Goal: Task Accomplishment & Management: Use online tool/utility

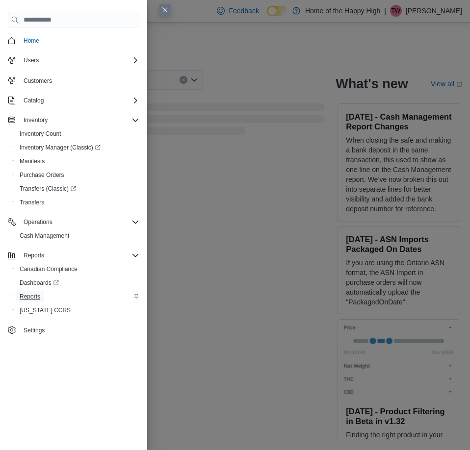
click at [40, 296] on span "Reports" at bounding box center [30, 297] width 21 height 8
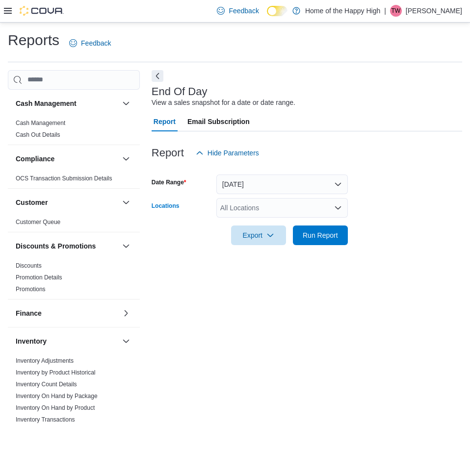
click at [254, 207] on div "All Locations" at bounding box center [281, 208] width 131 height 20
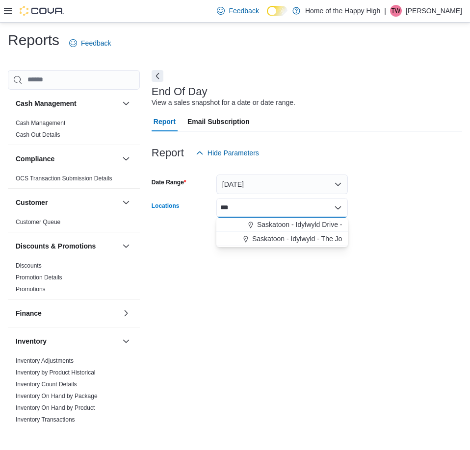
type input "***"
click at [254, 220] on span "Choose from the following options" at bounding box center [252, 225] width 10 height 10
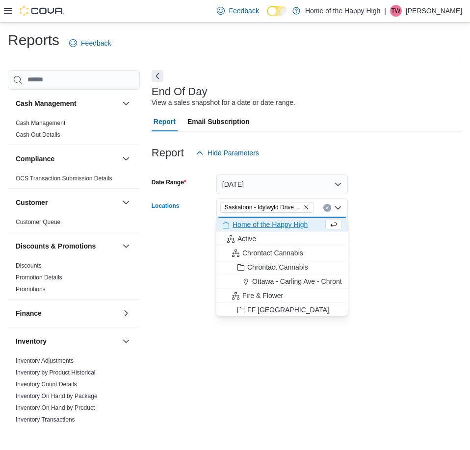
click at [393, 371] on div "End Of Day View a sales snapshot for a date or date range. Report Email Subscri…" at bounding box center [307, 248] width 310 height 357
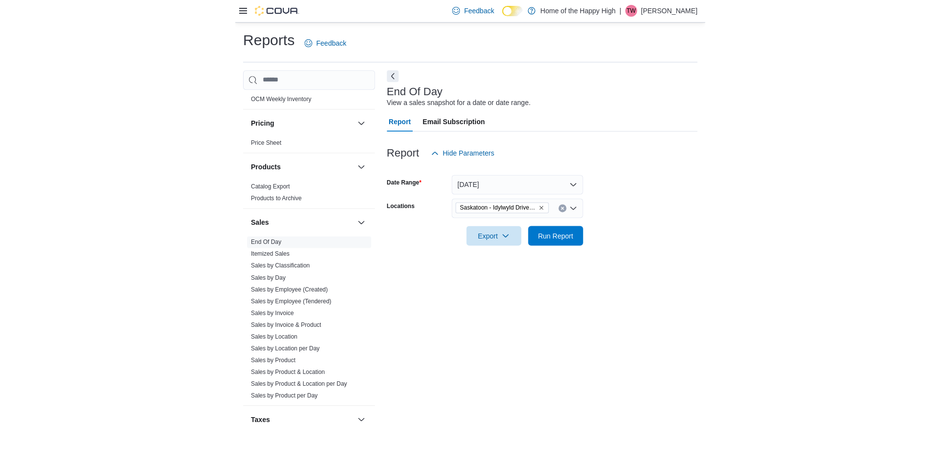
scroll to position [533, 0]
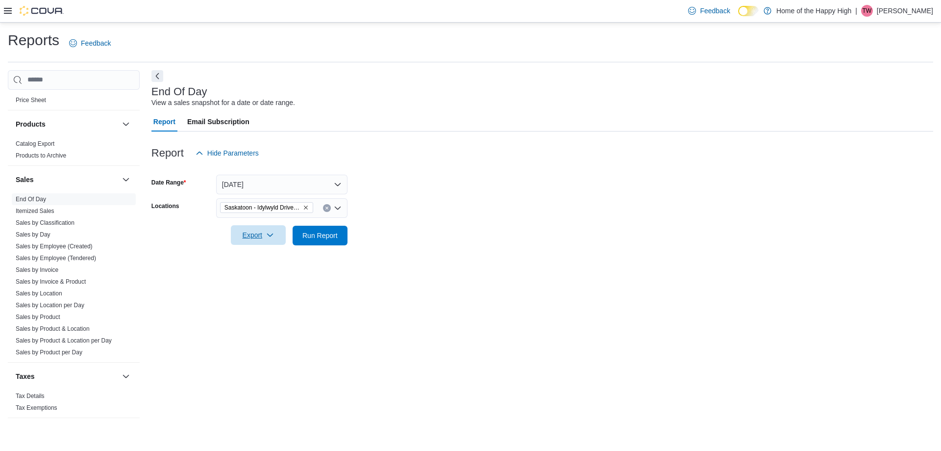
click at [257, 240] on span "Export" at bounding box center [258, 235] width 43 height 20
click at [260, 277] on span "Export to Pdf" at bounding box center [260, 275] width 44 height 8
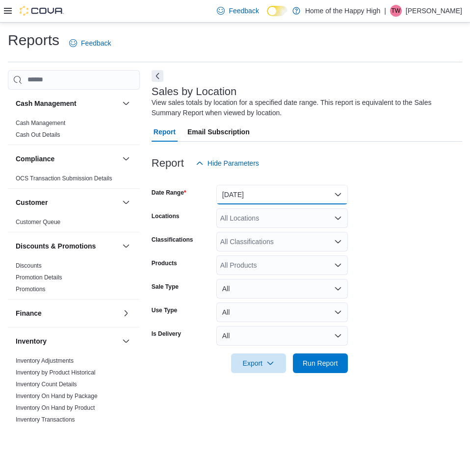
click at [254, 193] on button "Yesterday" at bounding box center [281, 195] width 131 height 20
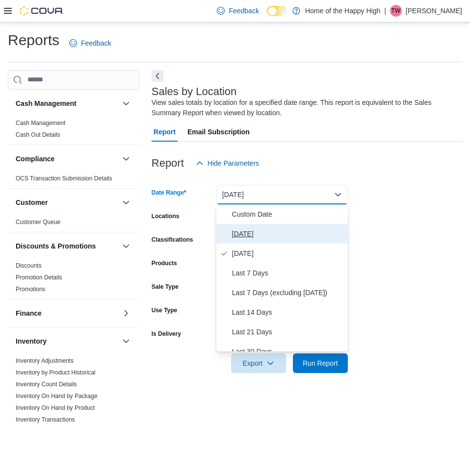
click at [246, 234] on span "[DATE]" at bounding box center [288, 234] width 112 height 12
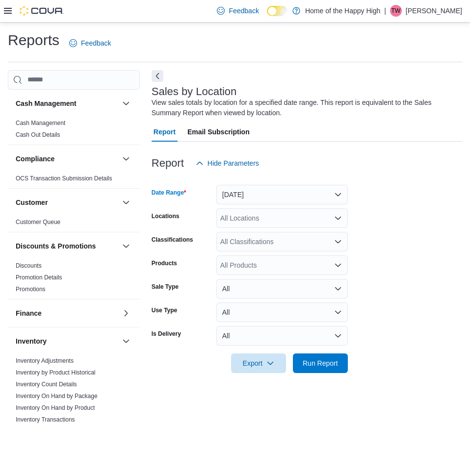
click at [252, 218] on div "All Locations" at bounding box center [281, 218] width 131 height 20
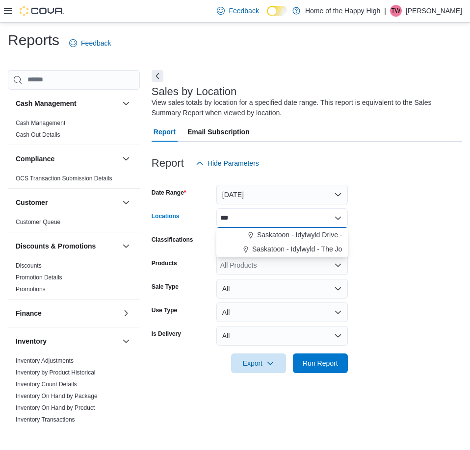
type input "***"
click at [268, 237] on span "Saskatoon - Idylwyld Drive - Fire & Flower" at bounding box center [321, 235] width 128 height 10
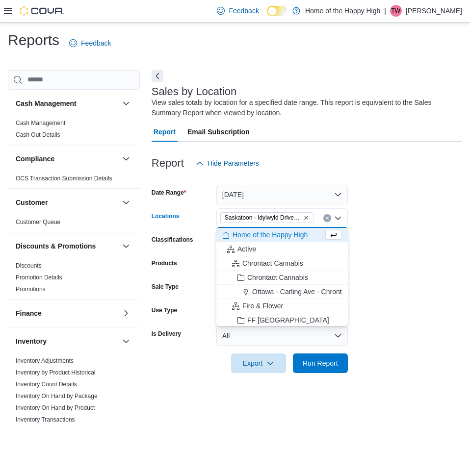
click at [391, 249] on form "Date Range Today Locations Saskatoon - Idylwyld Drive - Fire & Flower Combo box…" at bounding box center [307, 273] width 310 height 200
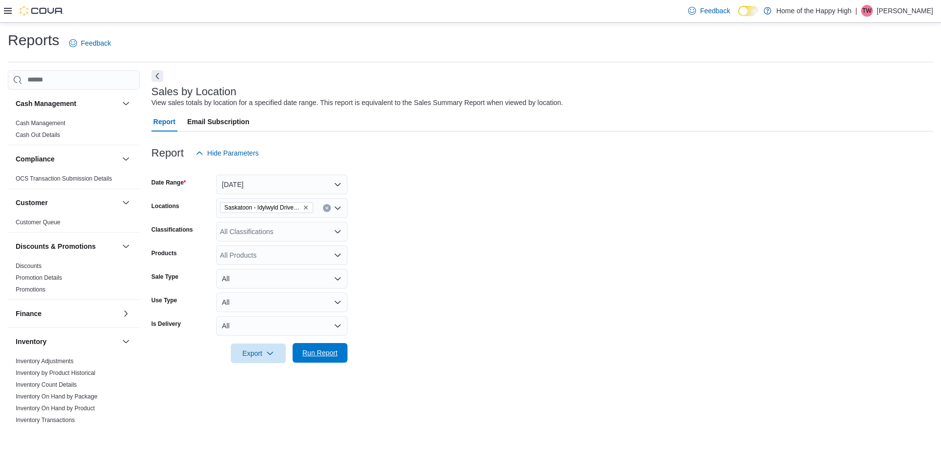
click at [324, 347] on span "Run Report" at bounding box center [320, 353] width 43 height 20
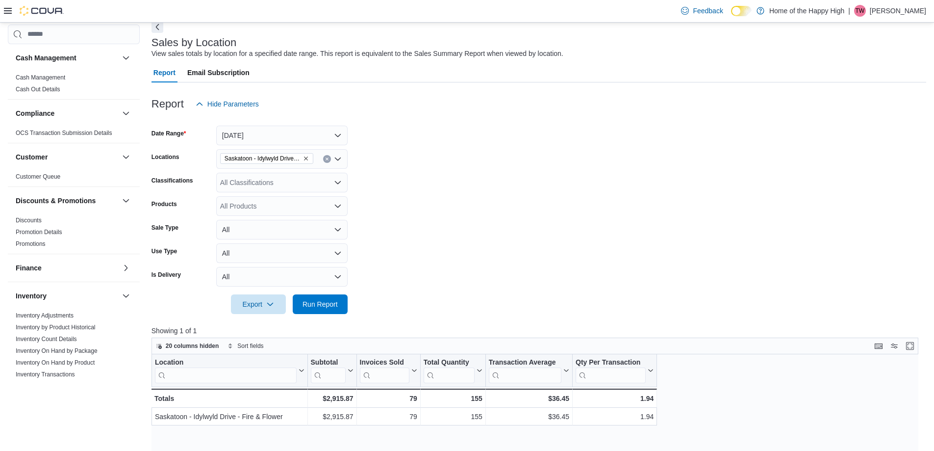
scroll to position [196, 0]
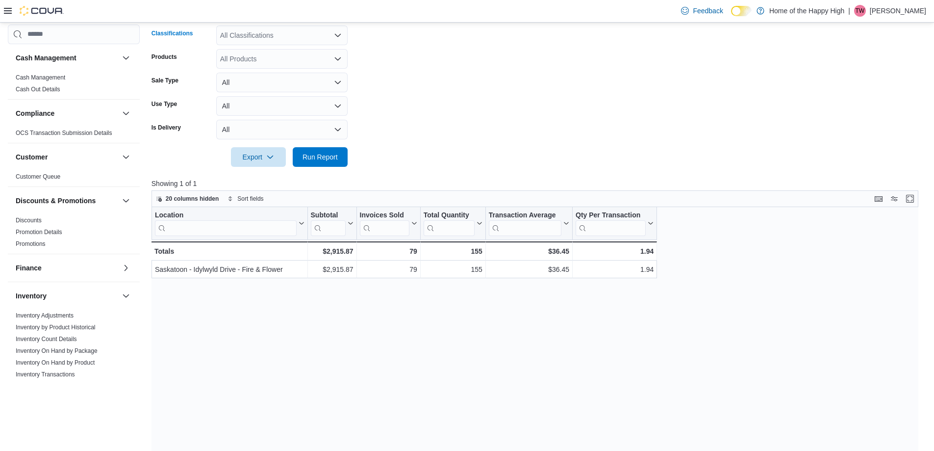
click at [243, 34] on div "All Classifications" at bounding box center [281, 35] width 131 height 20
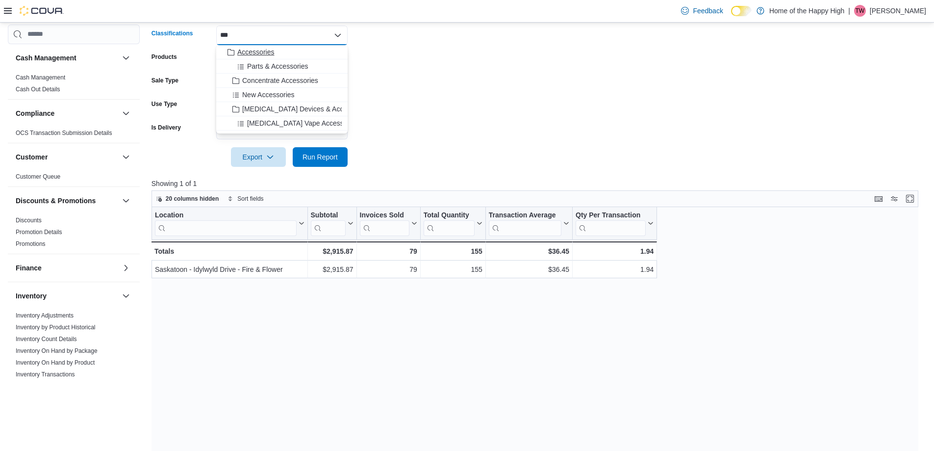
type input "***"
click at [265, 55] on span "Accessories" at bounding box center [255, 52] width 37 height 10
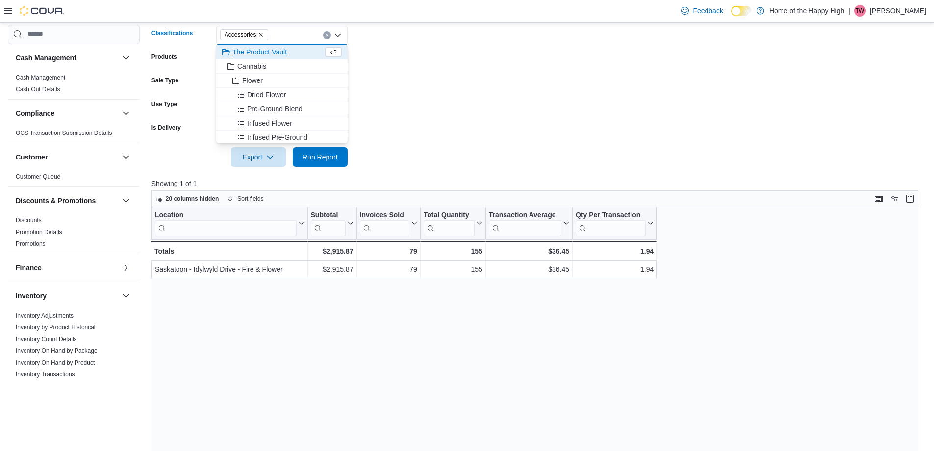
click at [469, 84] on form "Date Range Today Locations Saskatoon - Idylwyld Drive - Fire & Flower Classific…" at bounding box center [539, 67] width 775 height 200
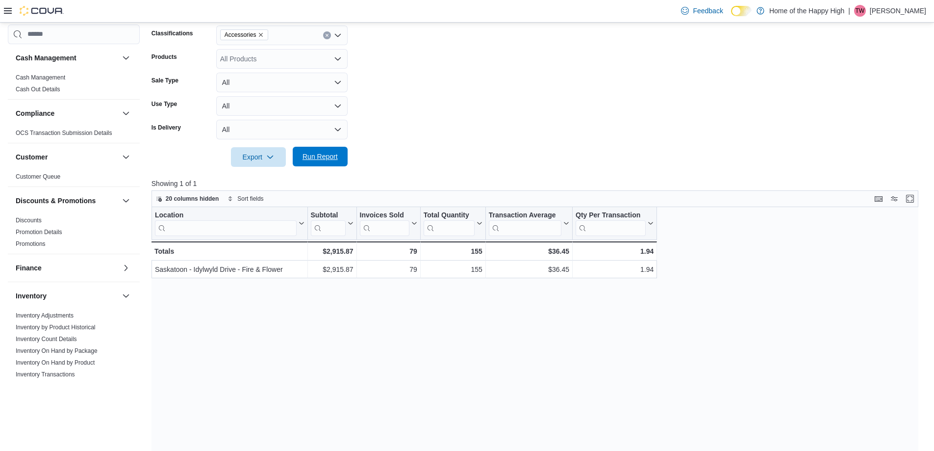
click at [322, 159] on span "Run Report" at bounding box center [320, 157] width 35 height 10
